Goal: Task Accomplishment & Management: Use online tool/utility

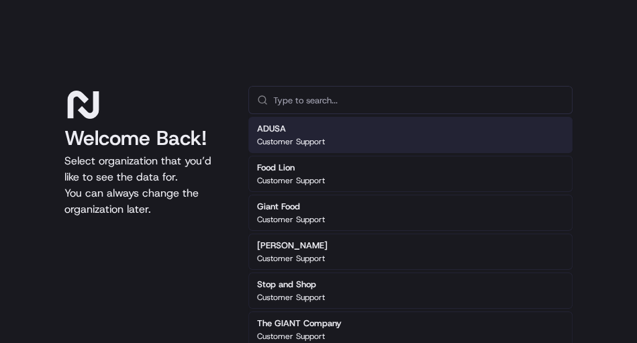
click at [311, 103] on input "text" at bounding box center [418, 100] width 290 height 27
click at [298, 138] on p "Customer Support" at bounding box center [291, 141] width 68 height 11
click at [319, 102] on input "text" at bounding box center [418, 100] width 290 height 27
click at [273, 133] on h2 "ADUSA" at bounding box center [291, 129] width 68 height 12
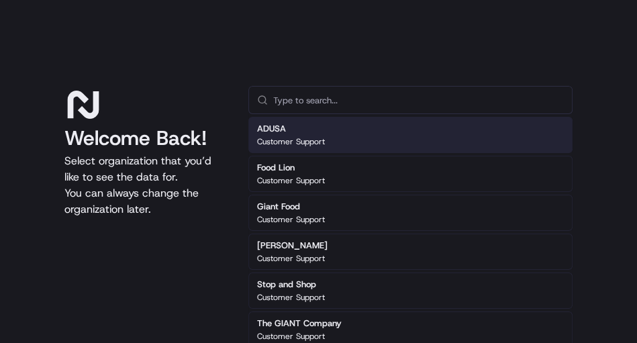
scroll to position [51, 0]
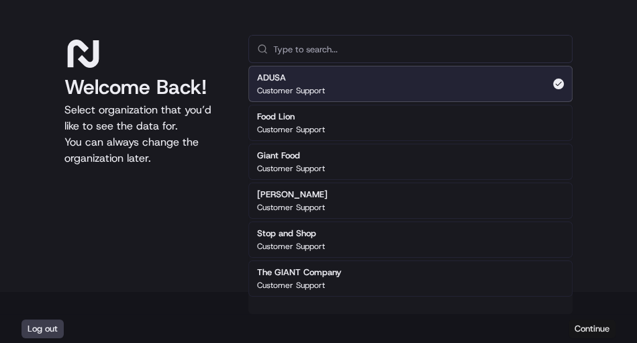
click at [595, 325] on button "Continue" at bounding box center [591, 328] width 47 height 19
